Goal: Find specific page/section: Find specific page/section

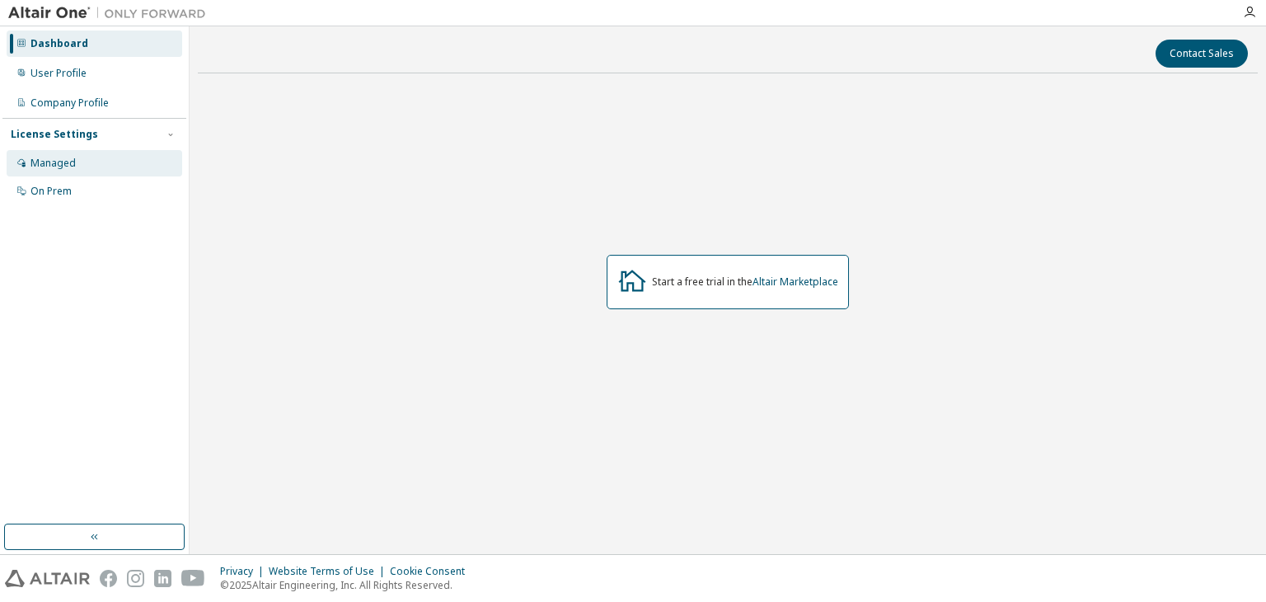
click at [121, 166] on div "Managed" at bounding box center [95, 163] width 176 height 26
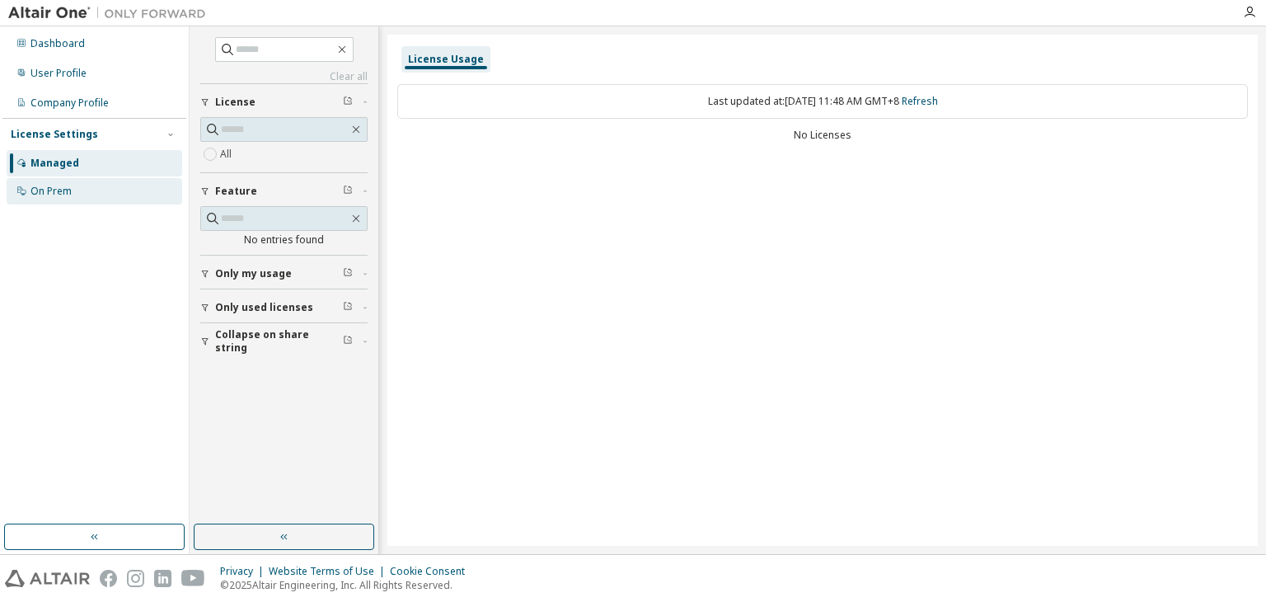
click at [118, 191] on div "On Prem" at bounding box center [95, 191] width 176 height 26
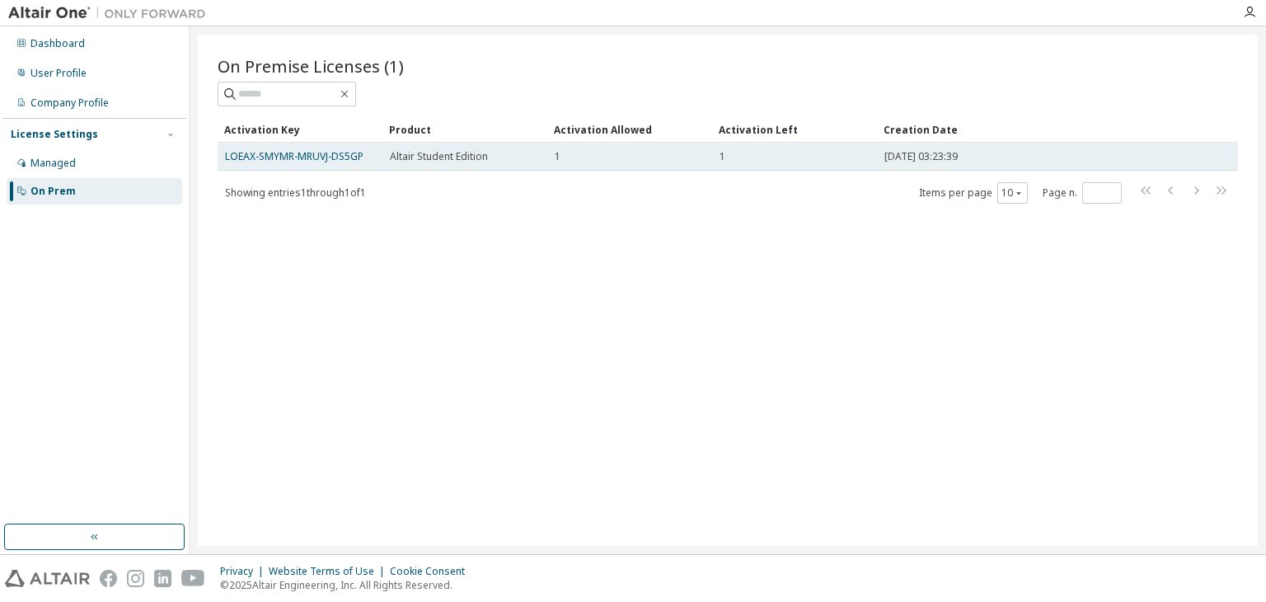
click at [425, 150] on span "Altair Student Edition" at bounding box center [439, 156] width 98 height 13
click at [433, 160] on span "Altair Student Edition" at bounding box center [439, 156] width 98 height 13
